Goal: Entertainment & Leisure: Consume media (video, audio)

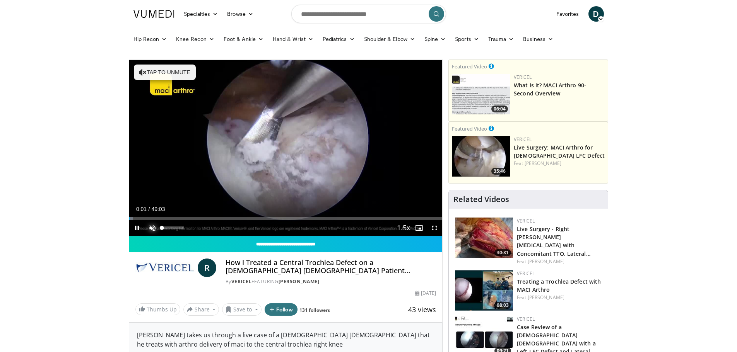
click at [152, 226] on span "Video Player" at bounding box center [152, 227] width 15 height 15
click at [148, 218] on div "Progress Bar" at bounding box center [148, 218] width 1 height 3
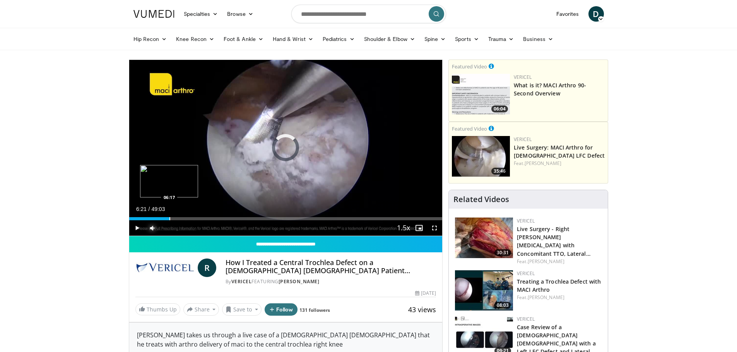
click at [169, 219] on div "Progress Bar" at bounding box center [169, 218] width 1 height 3
click at [185, 219] on div "Progress Bar" at bounding box center [185, 218] width 1 height 3
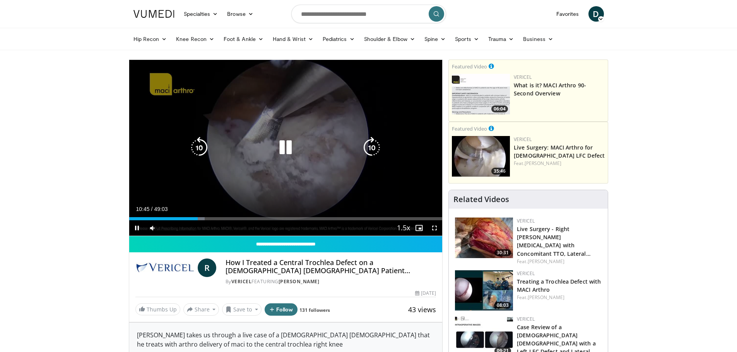
click at [290, 147] on icon "Video Player" at bounding box center [286, 148] width 22 height 22
